Goal: Task Accomplishment & Management: Use online tool/utility

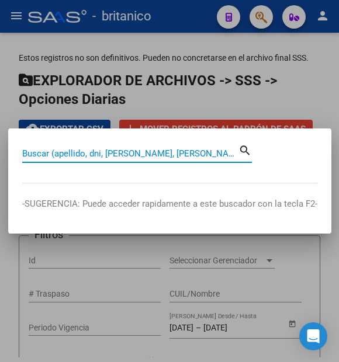
click at [93, 154] on input "Buscar (apellido, dni, [PERSON_NAME], [PERSON_NAME], cuit, obra social)" at bounding box center [130, 153] width 216 height 11
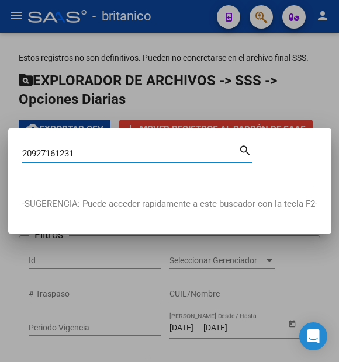
type input "20927161231"
click at [250, 148] on mat-icon "search" at bounding box center [244, 150] width 13 height 14
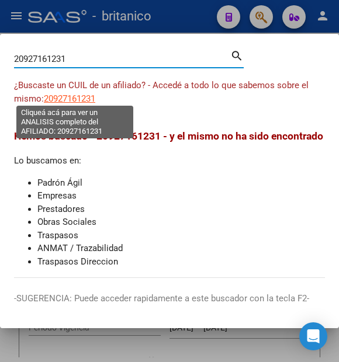
click at [86, 98] on span "20927161231" at bounding box center [69, 98] width 51 height 11
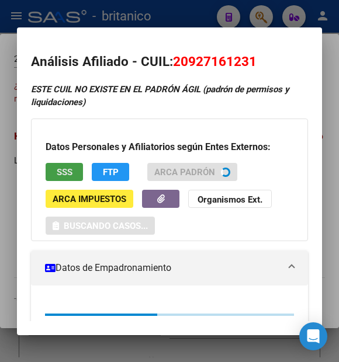
click at [71, 172] on span "SSS" at bounding box center [65, 172] width 16 height 11
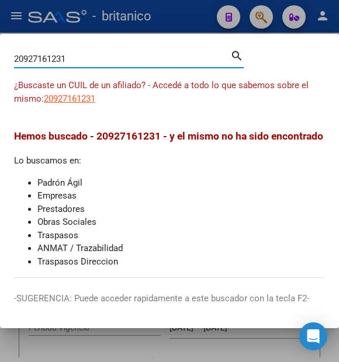
drag, startPoint x: 86, startPoint y: 51, endPoint x: 11, endPoint y: 39, distance: 76.9
click at [11, 39] on mat-dialog-container "20927161231 Buscar (apellido, dni, cuil, nro traspaso, cuit, obra social) searc…" at bounding box center [169, 181] width 339 height 294
type input "27251066480"
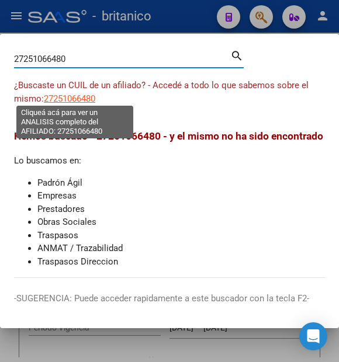
click at [85, 95] on span "27251066480" at bounding box center [69, 98] width 51 height 11
type textarea "27251066480"
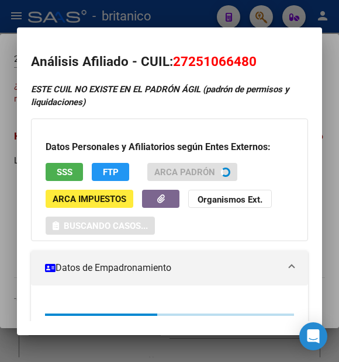
click at [62, 173] on span "SSS" at bounding box center [65, 172] width 16 height 11
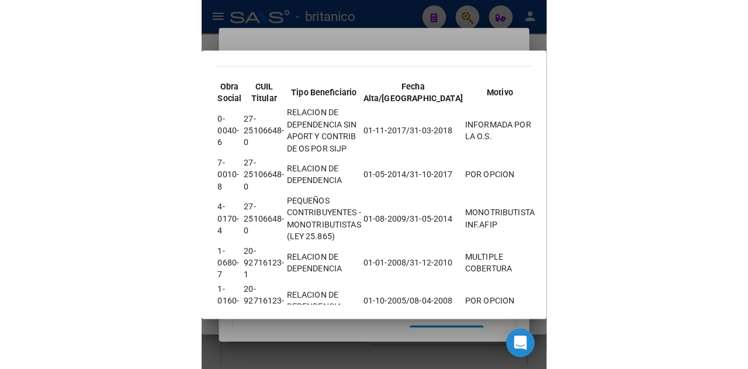
scroll to position [407, 0]
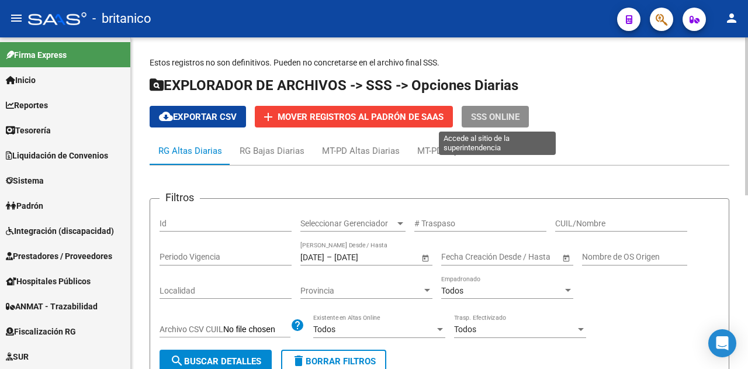
click at [338, 118] on span "SSS ONLINE" at bounding box center [495, 117] width 48 height 11
